Goal: Find specific page/section

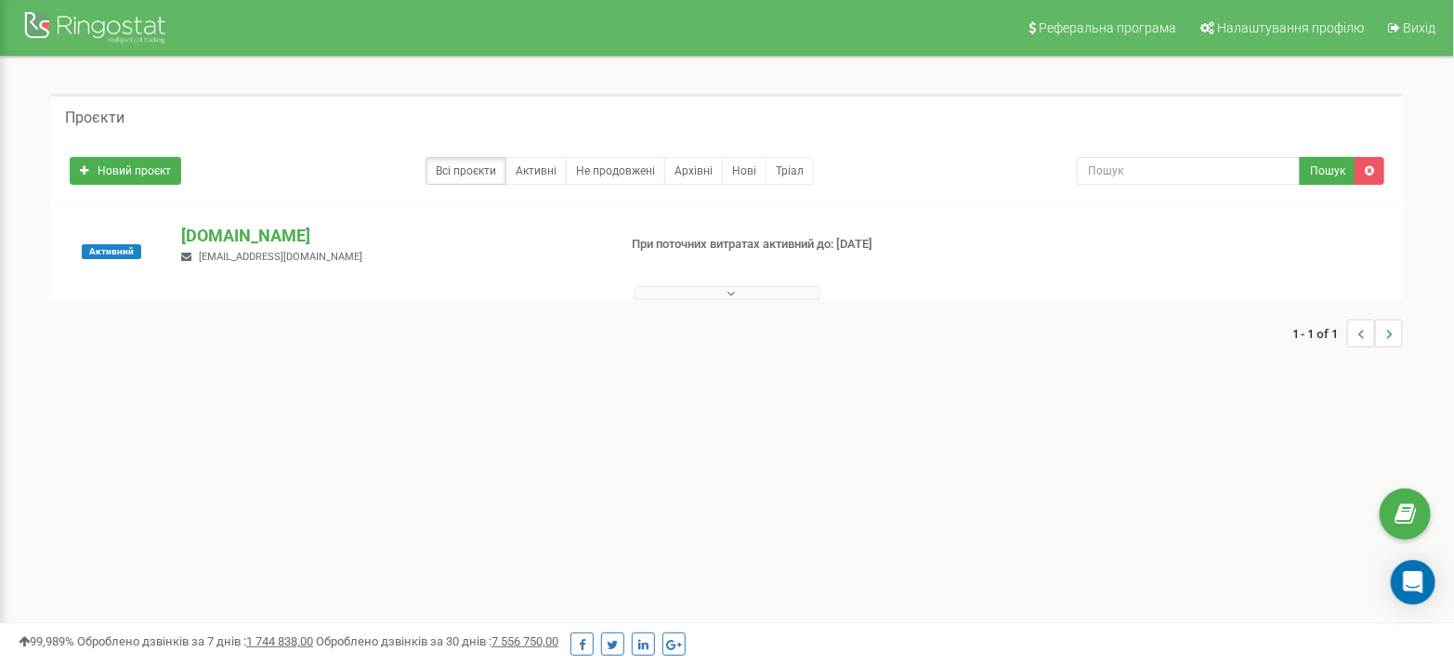
click at [720, 292] on button at bounding box center [728, 293] width 186 height 14
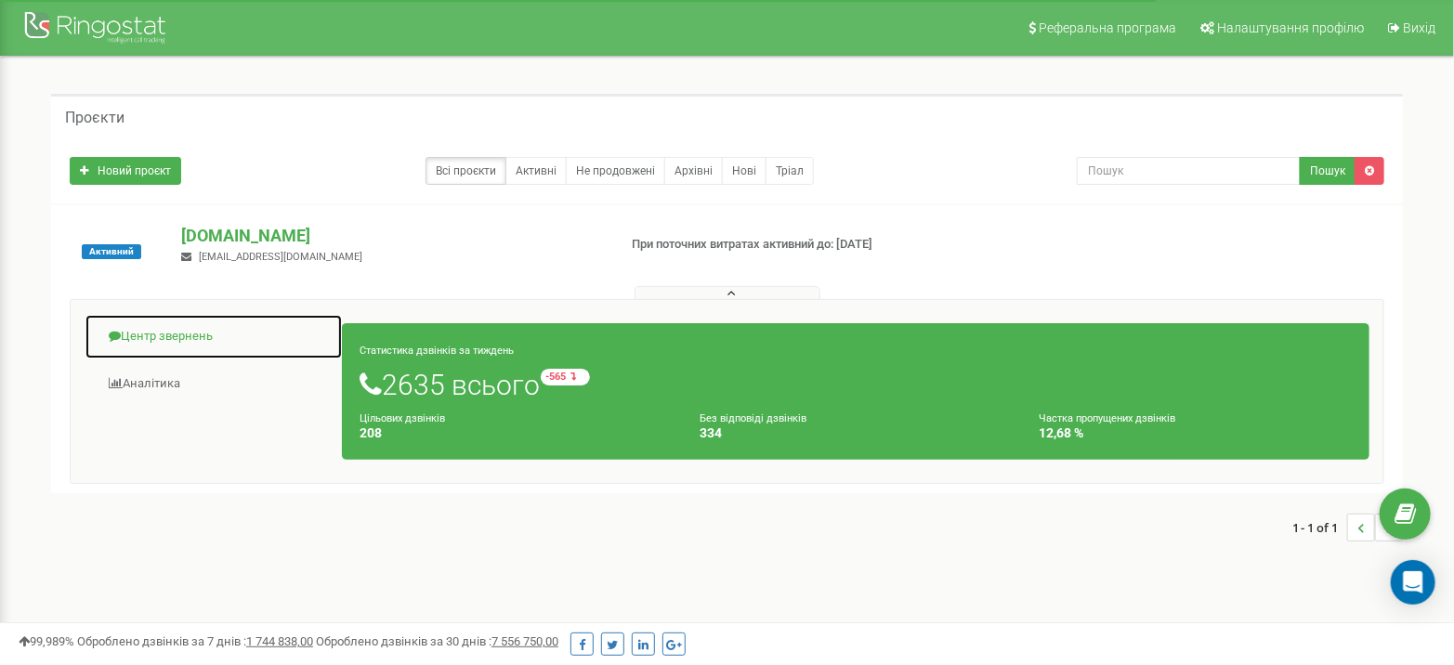
click at [173, 335] on link "Центр звернень" at bounding box center [214, 337] width 258 height 46
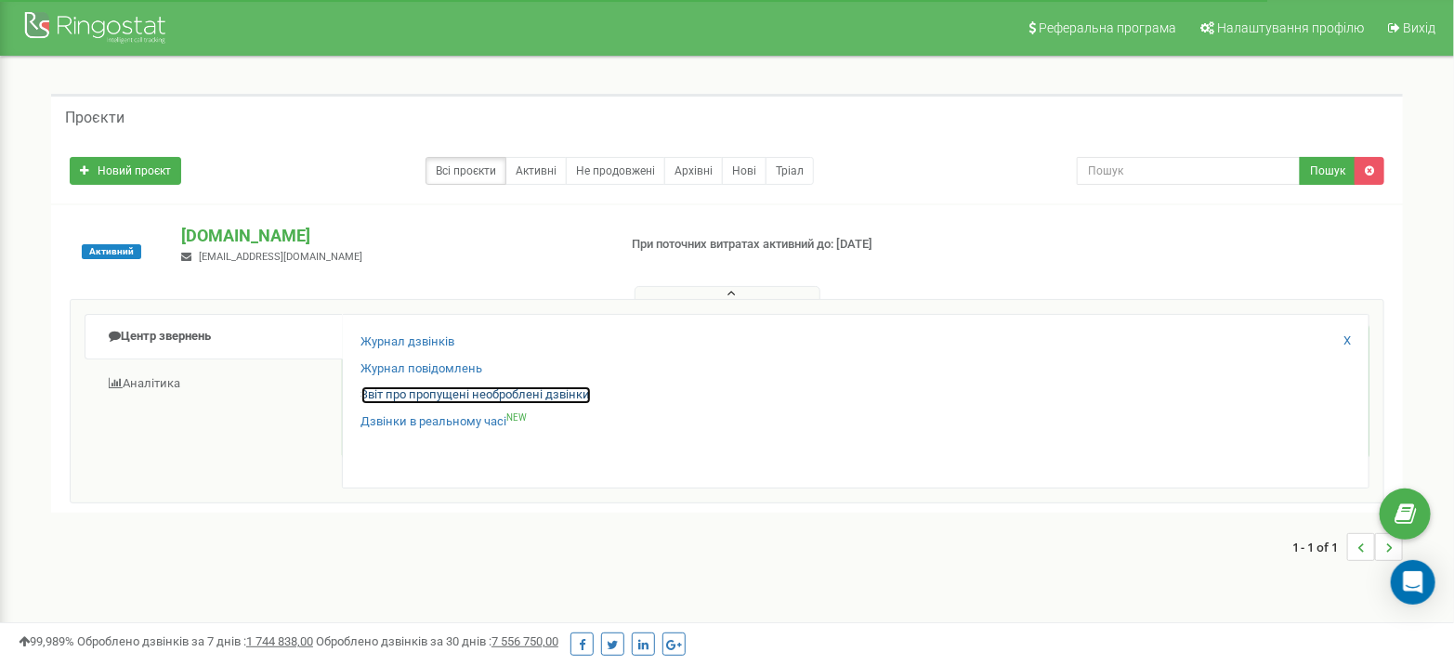
click at [422, 390] on link "Звіт про пропущені необроблені дзвінки" at bounding box center [475, 395] width 229 height 18
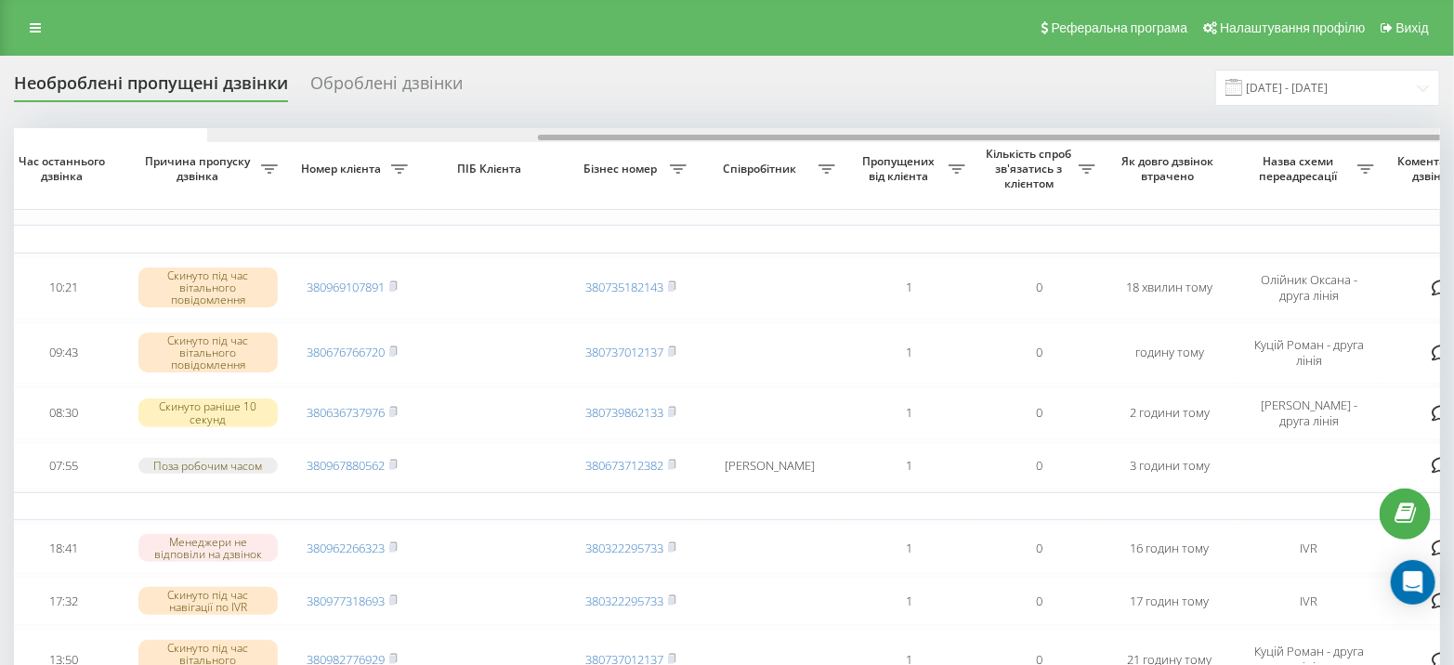
scroll to position [0, 431]
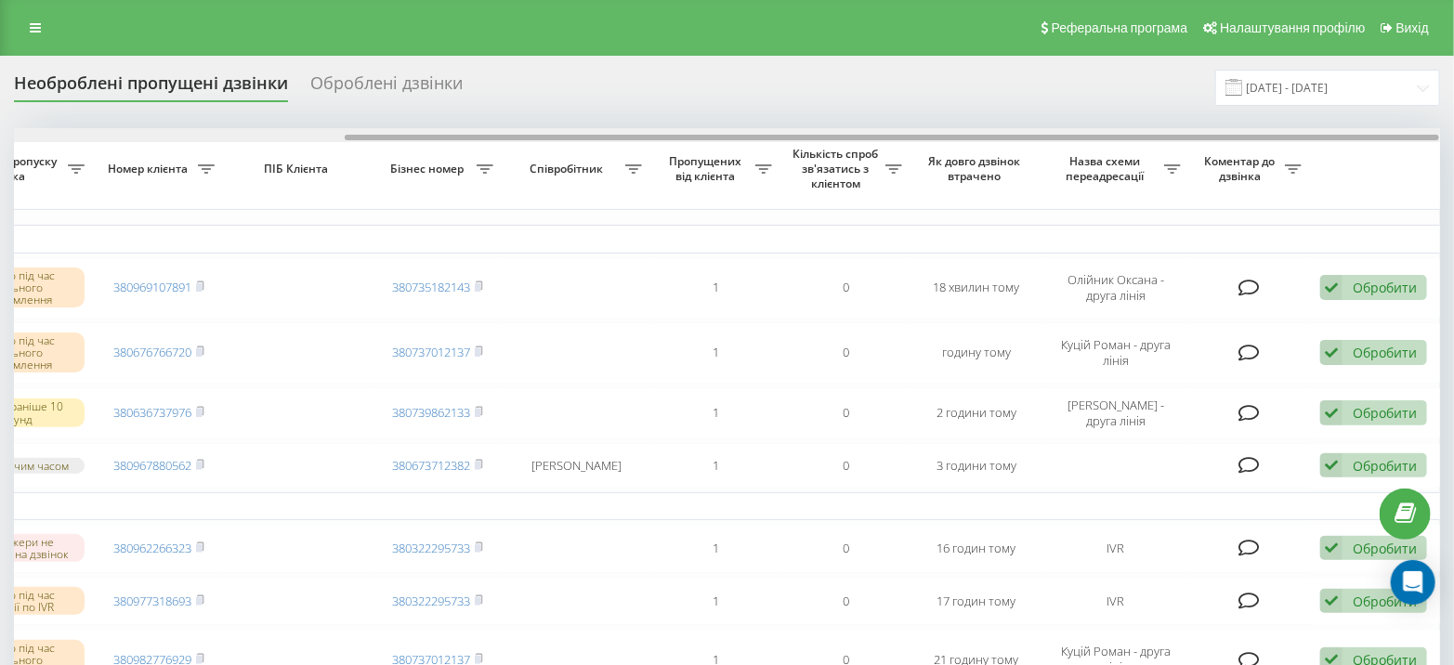
drag, startPoint x: 757, startPoint y: 138, endPoint x: 1361, endPoint y: 156, distance: 604.2
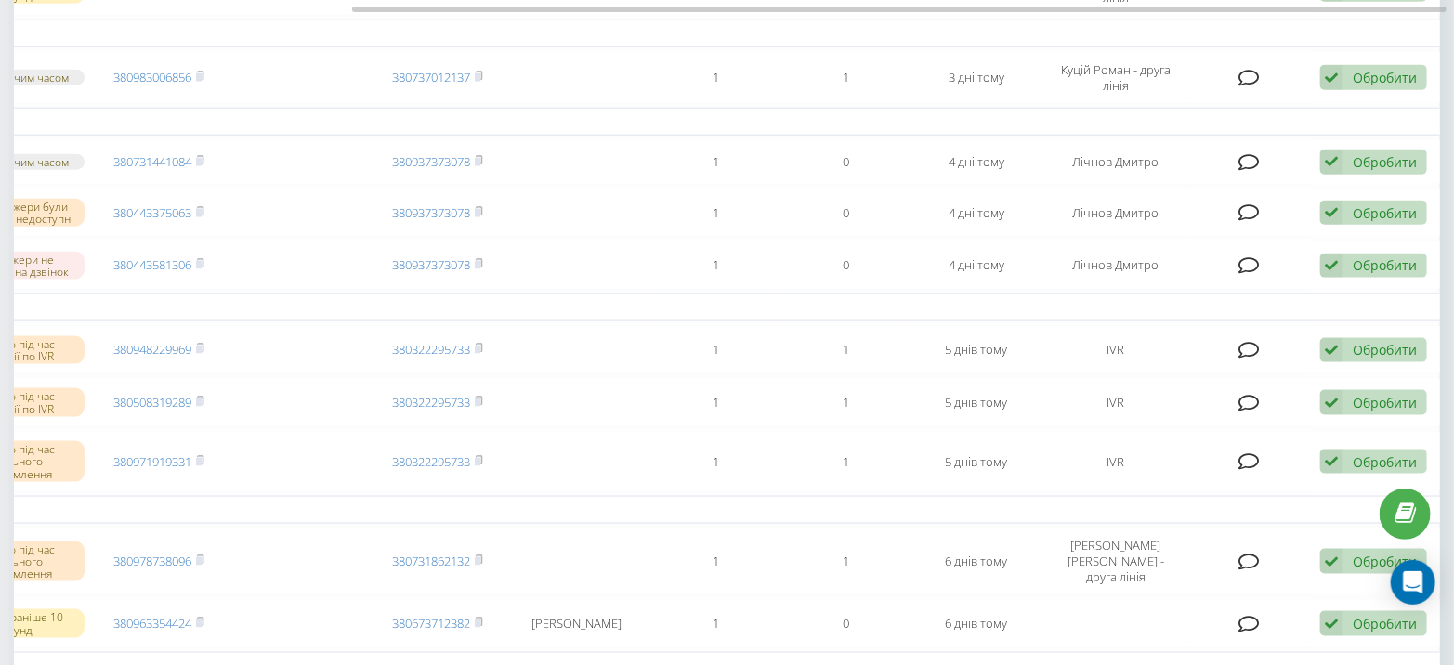
scroll to position [0, 0]
